Goal: Task Accomplishment & Management: Use online tool/utility

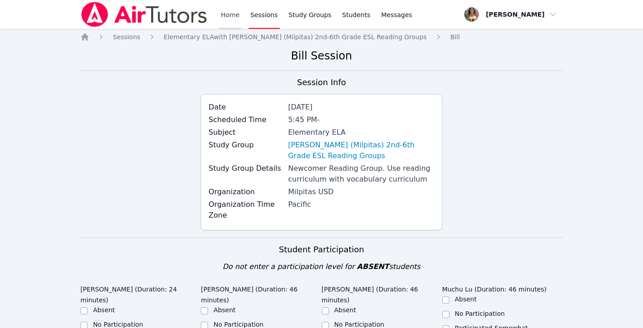
click at [233, 17] on link "Home" at bounding box center [230, 14] width 22 height 29
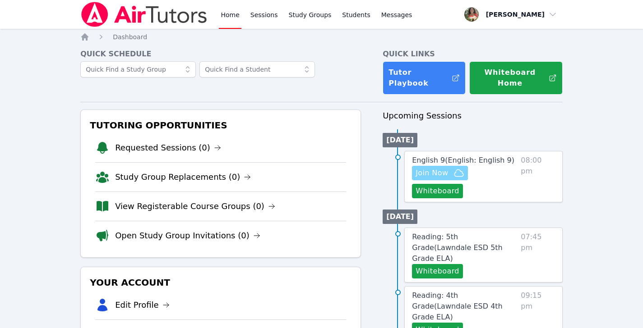
click at [426, 168] on span "Join Now" at bounding box center [431, 173] width 32 height 11
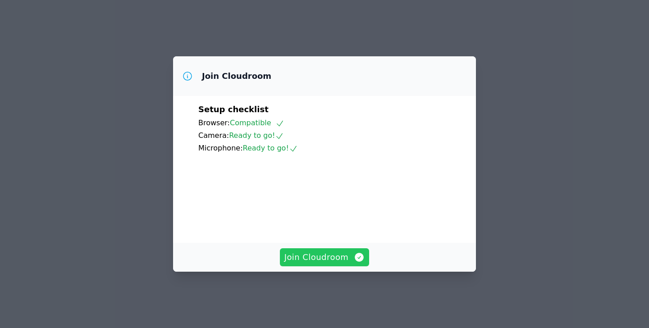
click at [321, 264] on span "Join Cloudroom" at bounding box center [325, 257] width 81 height 13
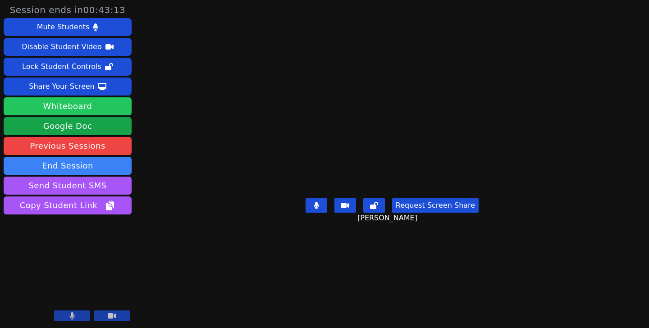
click at [85, 111] on button "Whiteboard" at bounding box center [68, 106] width 128 height 18
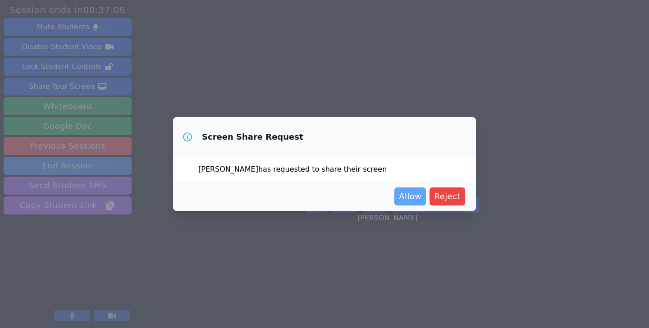
click at [404, 204] on button "Allow" at bounding box center [411, 197] width 32 height 18
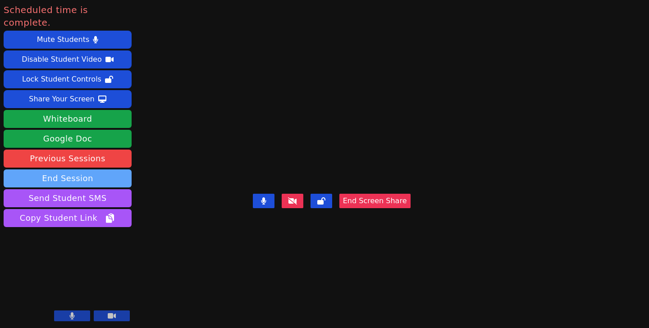
click at [87, 170] on button "End Session" at bounding box center [68, 179] width 128 height 18
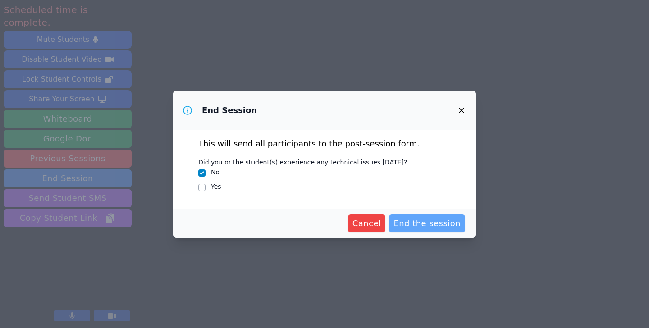
click at [407, 226] on span "End the session" at bounding box center [427, 223] width 67 height 13
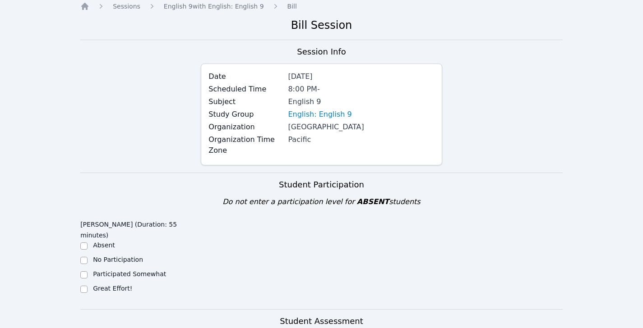
scroll to position [38, 0]
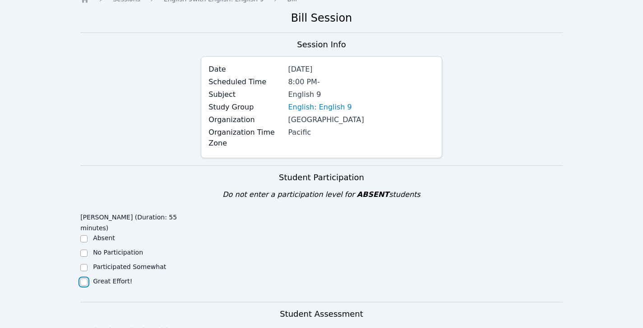
click at [84, 279] on input "Great Effort!" at bounding box center [83, 282] width 7 height 7
checkbox input "true"
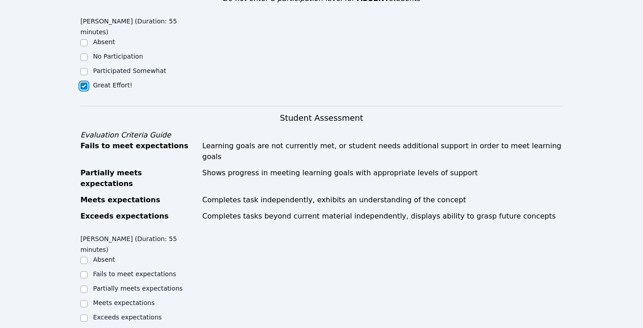
scroll to position [235, 0]
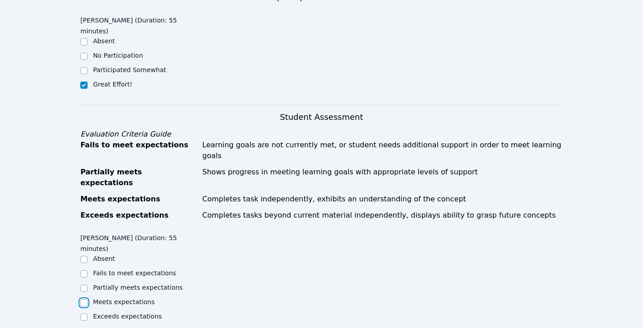
click at [81, 299] on input "Meets expectations" at bounding box center [83, 302] width 7 height 7
checkbox input "true"
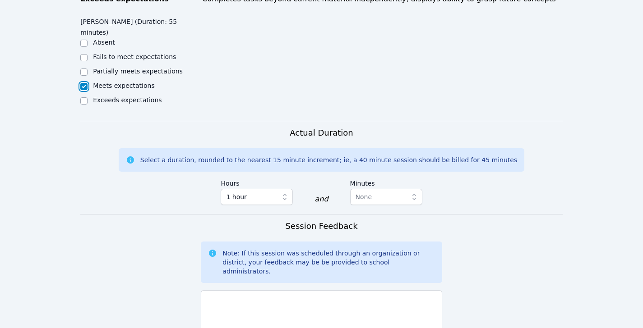
scroll to position [453, 0]
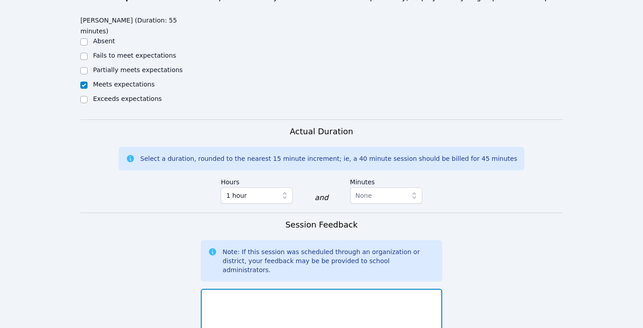
click at [335, 289] on textarea at bounding box center [321, 313] width 241 height 49
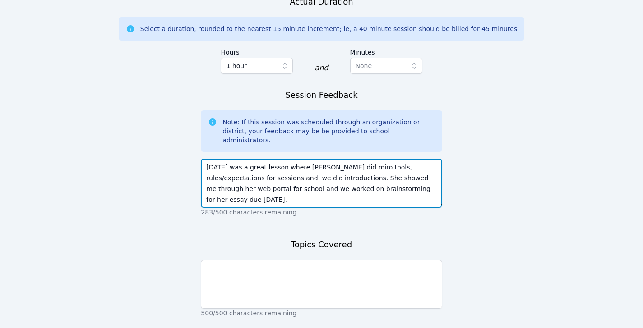
scroll to position [598, 0]
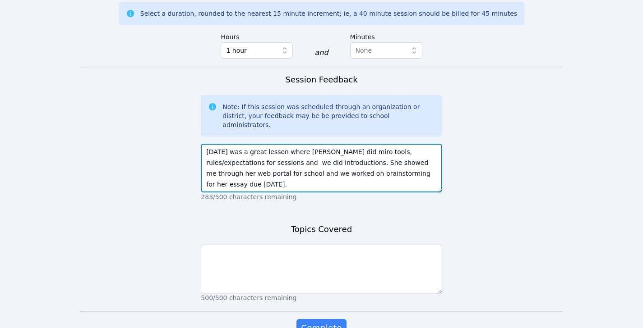
type textarea "Today was a great lesson where Osahon did miro tools, rules/expectations for se…"
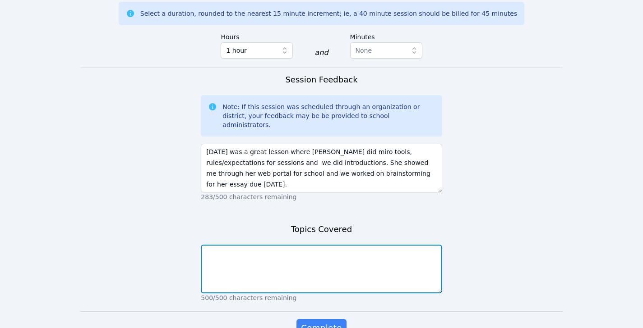
click at [278, 245] on textarea at bounding box center [321, 269] width 241 height 49
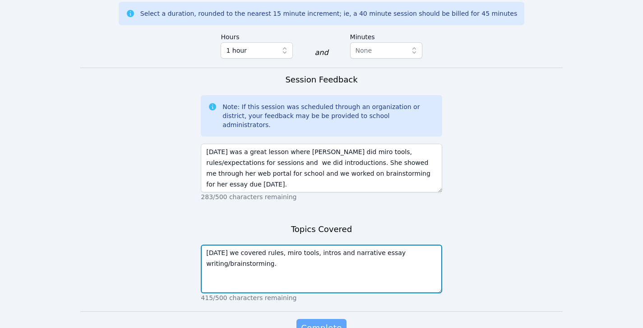
type textarea "Today we covered rules, miro tools, intros and narrative essay writing/brainsto…"
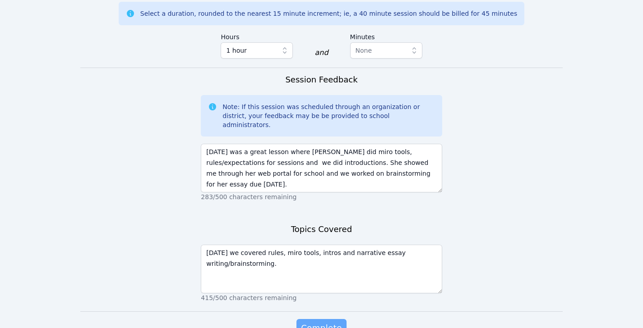
click at [323, 319] on button "Complete" at bounding box center [321, 328] width 50 height 18
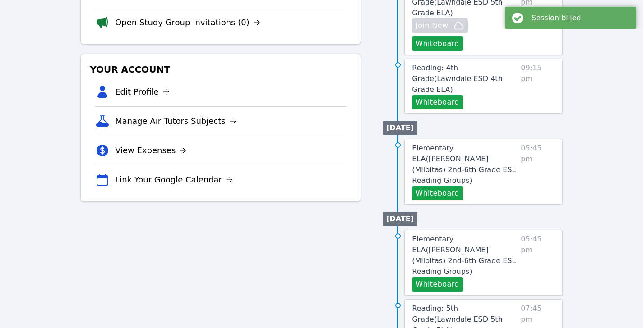
scroll to position [216, 0]
